Goal: Manage account settings

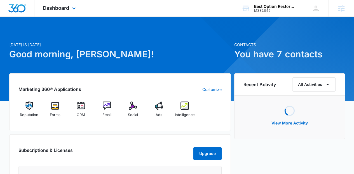
click at [60, 12] on div "Dashboard Apps Reputation Forms CRM Email Social Ads Intelligence Files Brand S…" at bounding box center [59, 8] width 51 height 16
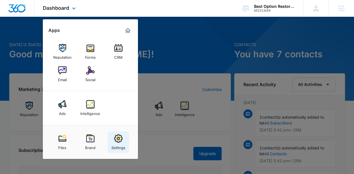
click at [118, 142] on img at bounding box center [118, 138] width 8 height 8
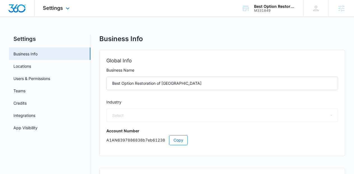
select select "4"
select select "US"
select select "America/[GEOGRAPHIC_DATA]"
click at [37, 76] on link "Users & Permissions" at bounding box center [31, 78] width 37 height 6
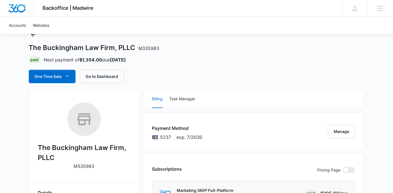
scroll to position [17, 0]
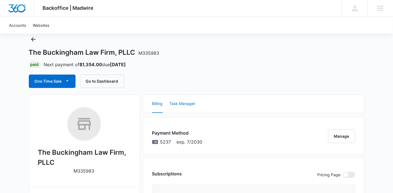
click at [192, 106] on button "Task Manager" at bounding box center [182, 104] width 26 height 18
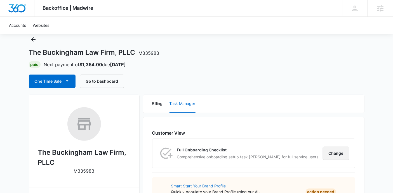
click at [342, 153] on button "Change" at bounding box center [336, 153] width 27 height 13
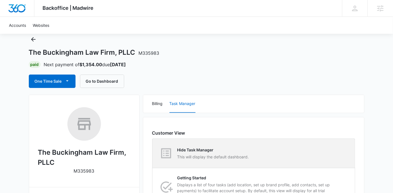
click at [319, 140] on div "Hide Task Manager This will display the default dashboard." at bounding box center [254, 153] width 202 height 29
click at [153, 154] on input "Hide Task Manager This will display the default dashboard." at bounding box center [152, 154] width 0 height 0
radio input "true"
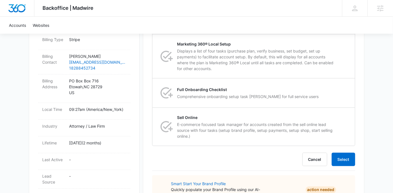
scroll to position [195, 0]
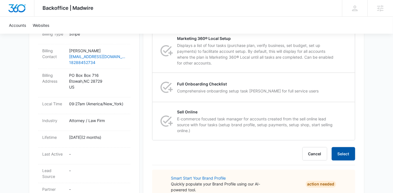
click at [346, 150] on button "Select" at bounding box center [343, 153] width 23 height 13
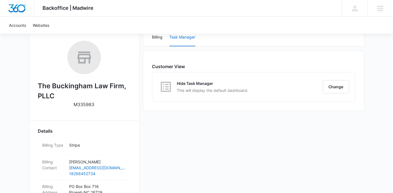
scroll to position [10, 0]
